Goal: Check status: Check status

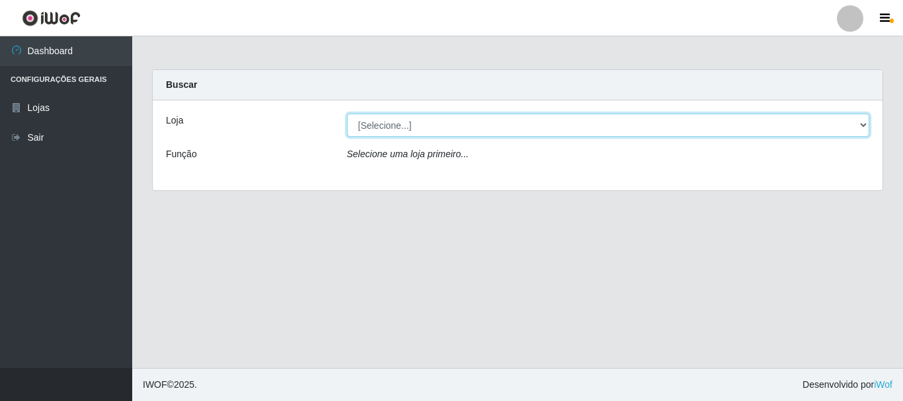
click at [505, 129] on select "[Selecione...] Iskisita Atakado - Centro de Distribuição" at bounding box center [608, 125] width 523 height 23
select select "425"
click at [347, 114] on select "[Selecione...] Iskisita Atakado - Centro de Distribuição" at bounding box center [608, 125] width 523 height 23
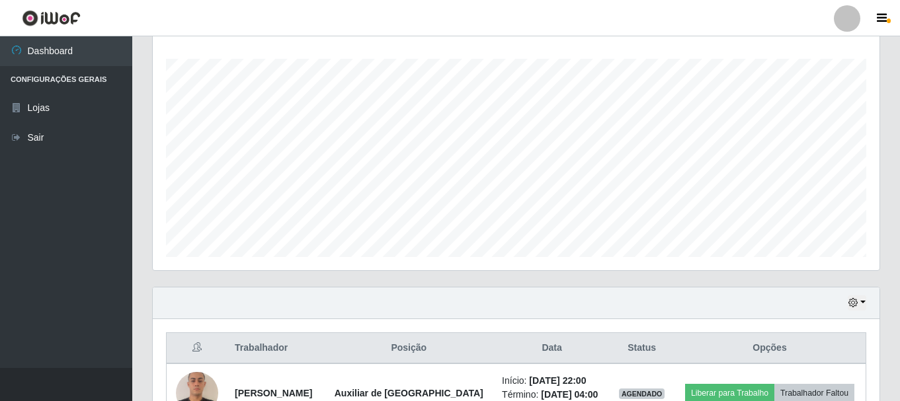
scroll to position [300, 0]
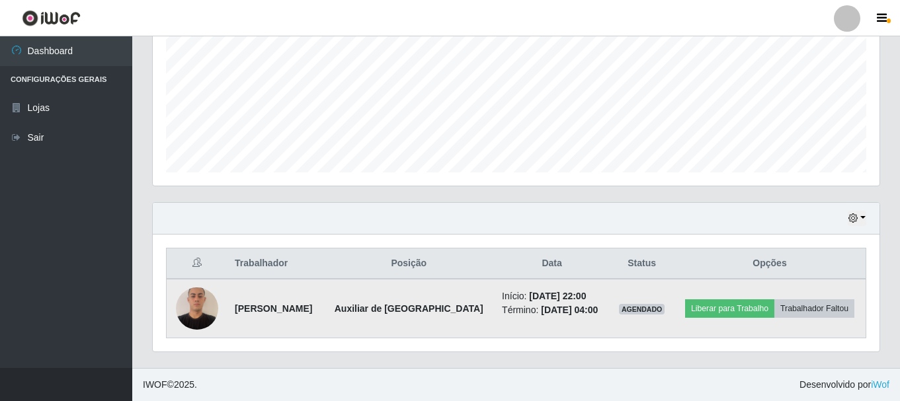
click at [183, 319] on div at bounding box center [197, 309] width 42 height 42
click at [200, 303] on div at bounding box center [197, 309] width 42 height 42
click at [197, 308] on img at bounding box center [197, 308] width 42 height 56
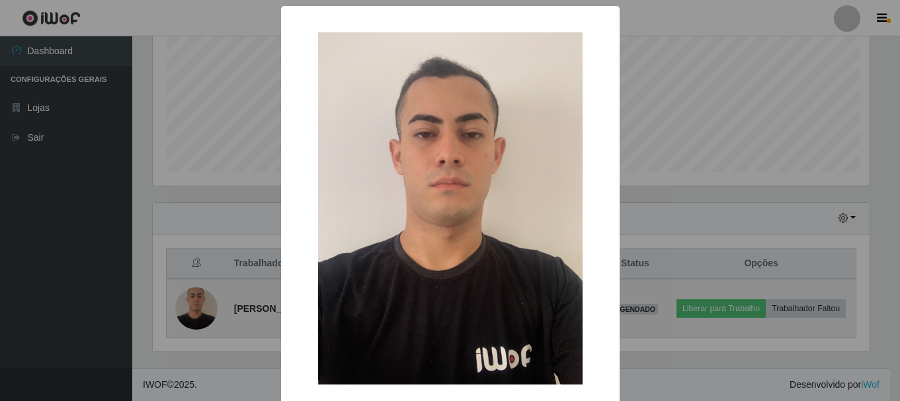
scroll to position [274, 720]
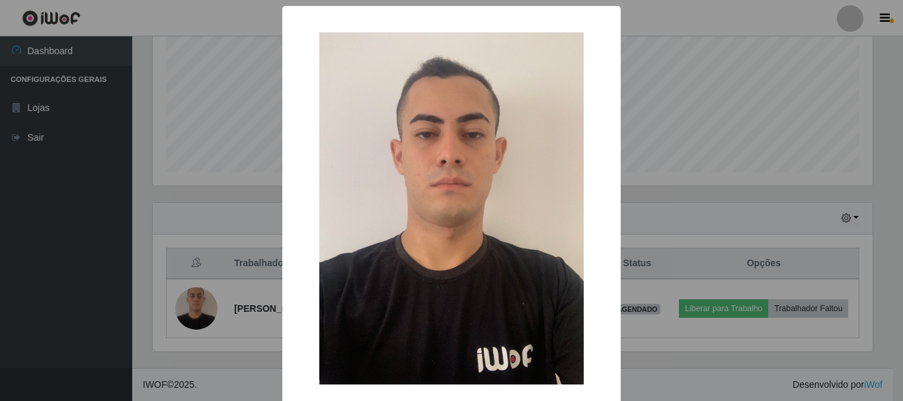
click at [100, 159] on div "× OK Cancel" at bounding box center [451, 200] width 903 height 401
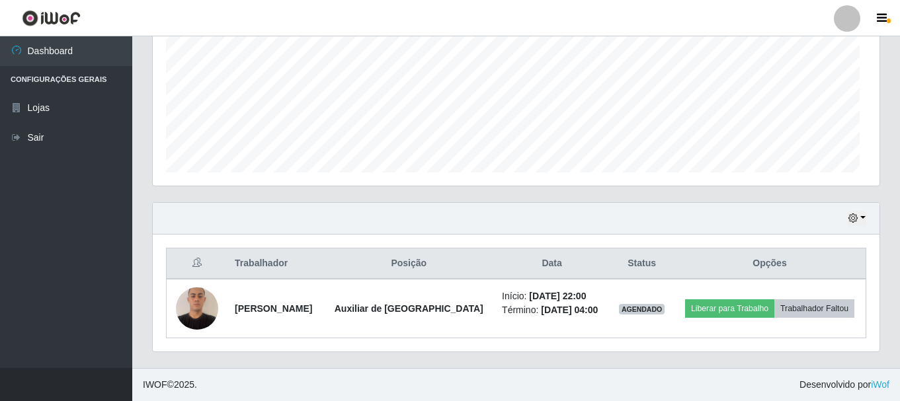
scroll to position [274, 726]
